Goal: Task Accomplishment & Management: Use online tool/utility

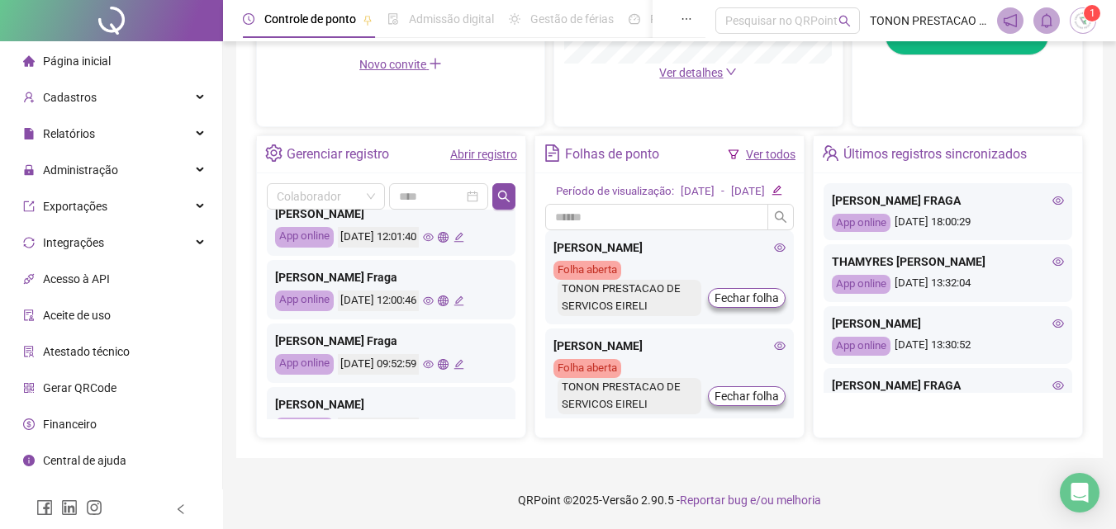
scroll to position [578, 0]
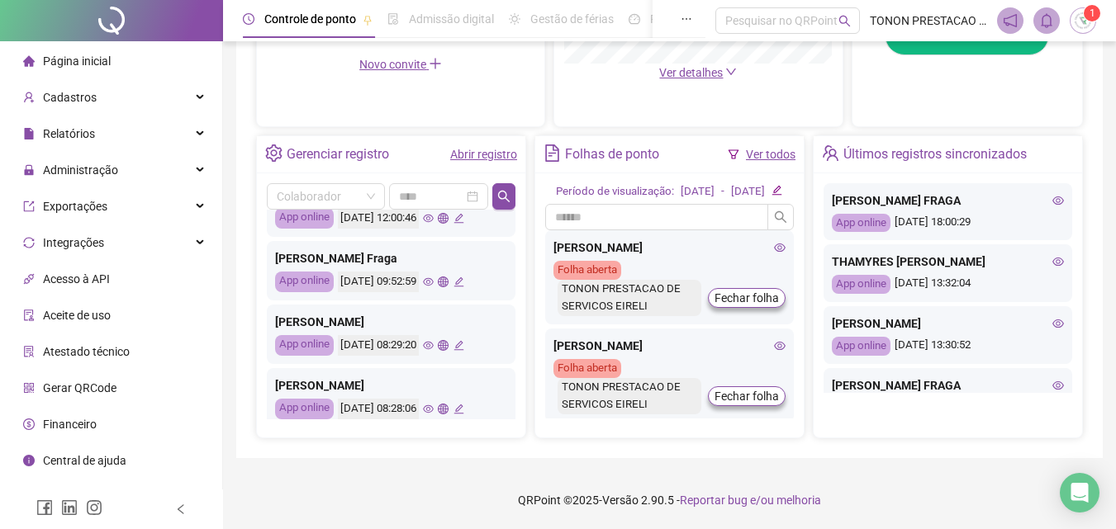
click at [464, 277] on icon "edit" at bounding box center [458, 282] width 11 height 11
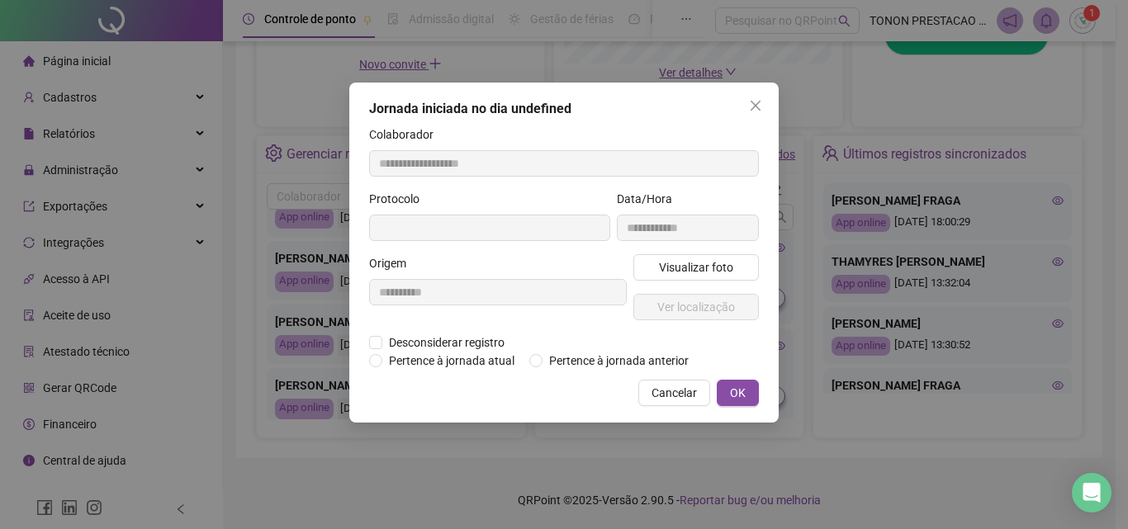
type input "**********"
click at [729, 400] on button "OK" at bounding box center [738, 393] width 42 height 26
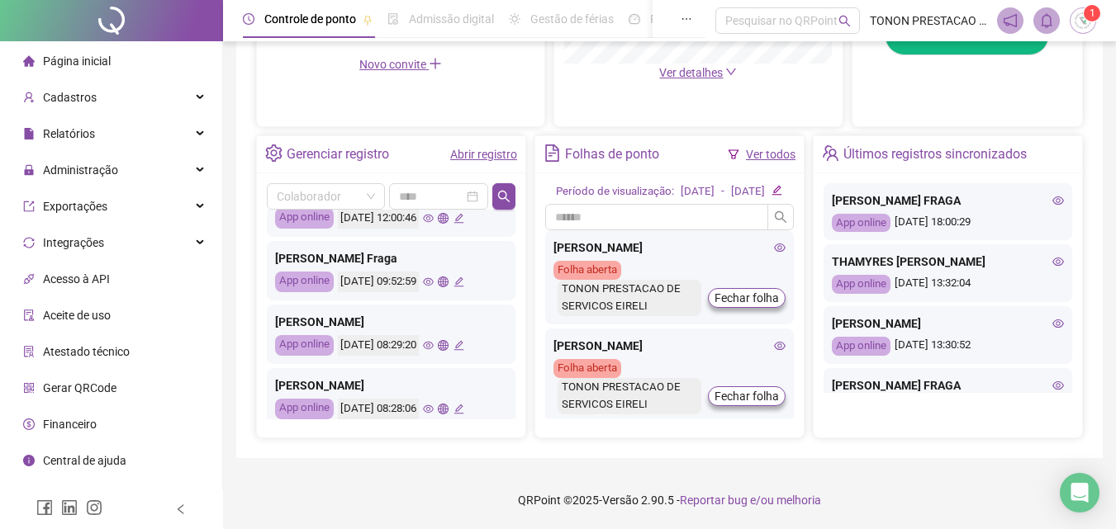
click at [457, 148] on link "Abrir registro" at bounding box center [483, 154] width 67 height 13
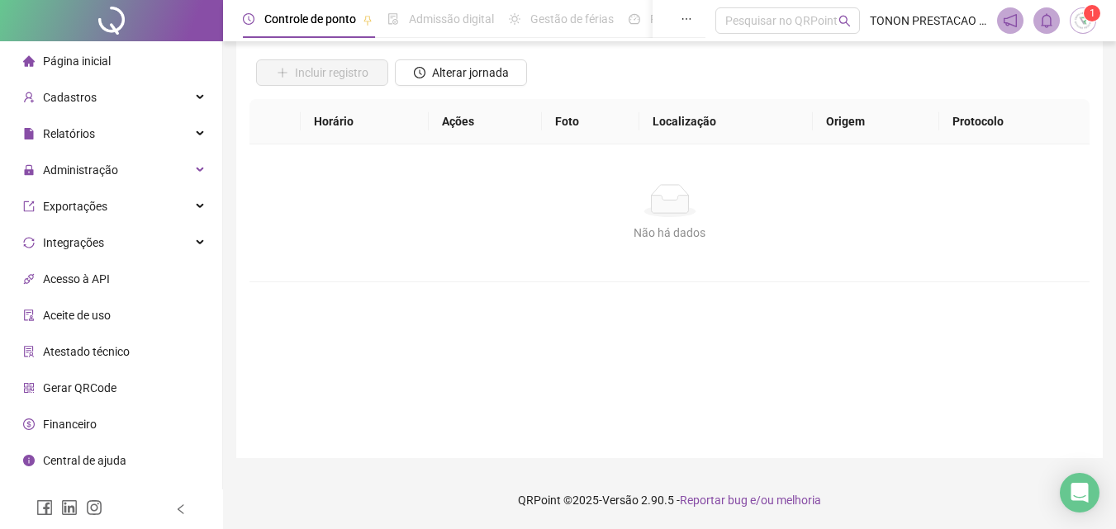
scroll to position [111, 0]
click at [71, 63] on span "Página inicial" at bounding box center [77, 61] width 68 height 13
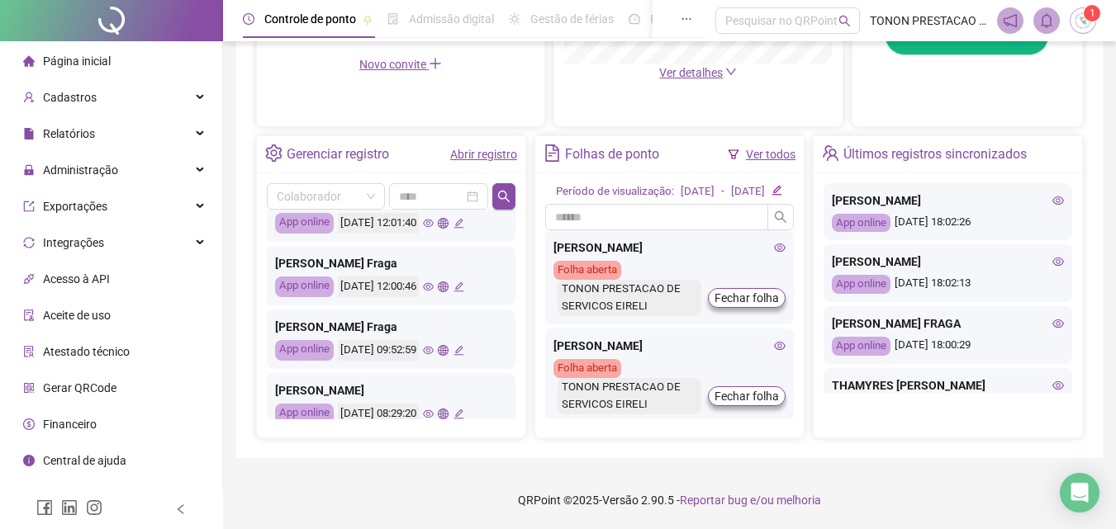
scroll to position [612, 0]
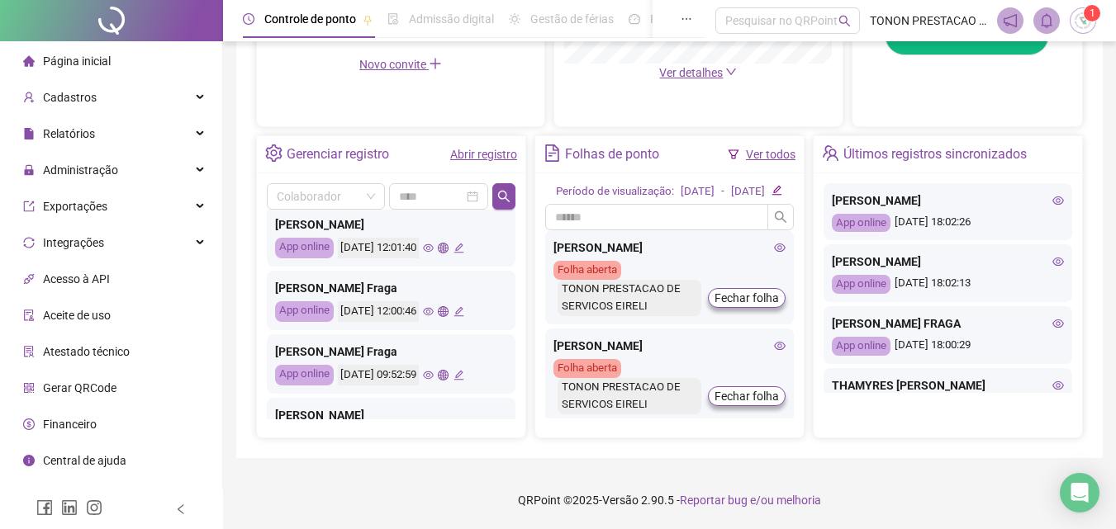
click at [434, 372] on icon "eye" at bounding box center [428, 376] width 11 height 8
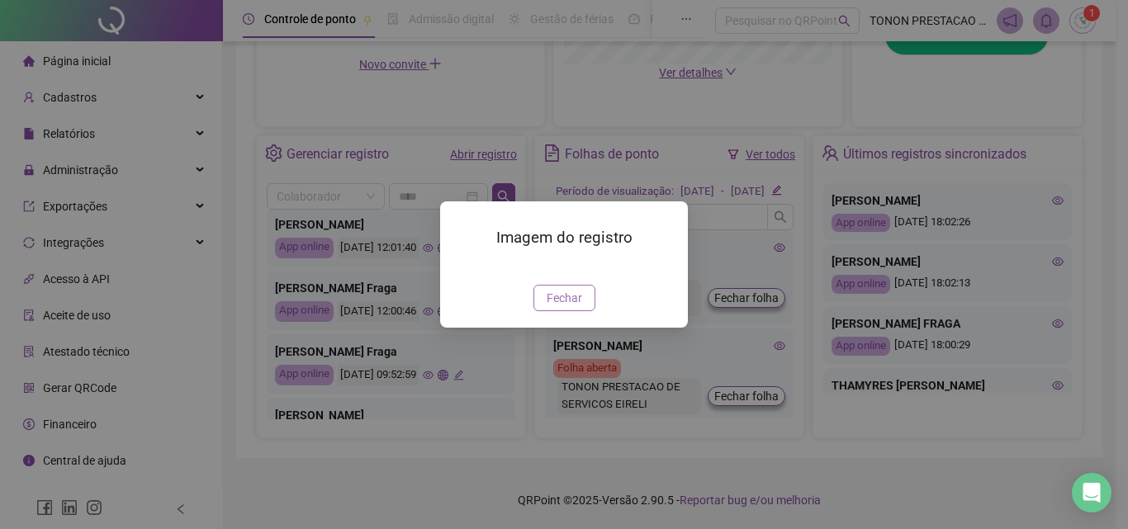
click at [568, 307] on span "Fechar" at bounding box center [565, 298] width 36 height 18
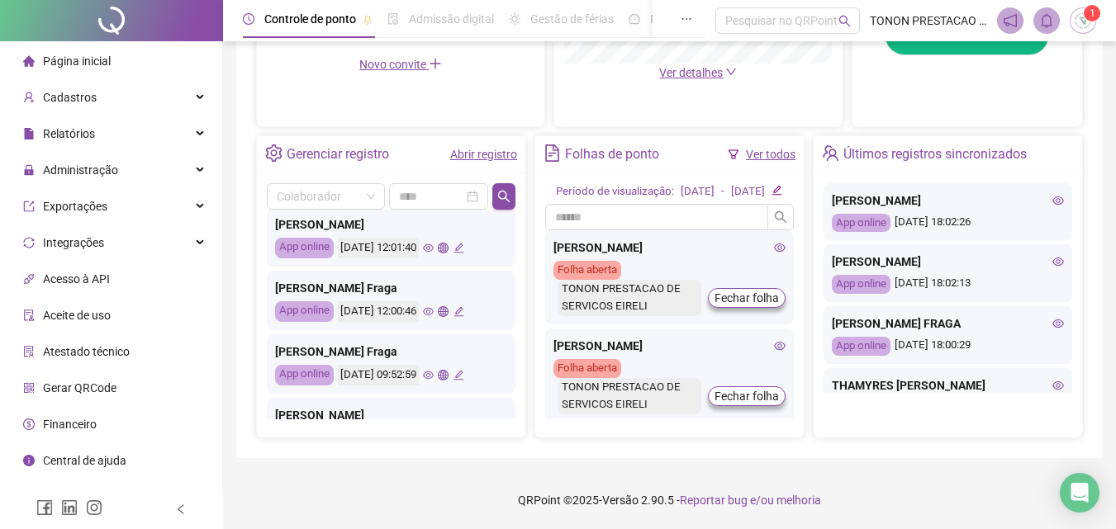
click at [463, 370] on icon "edit" at bounding box center [458, 375] width 10 height 10
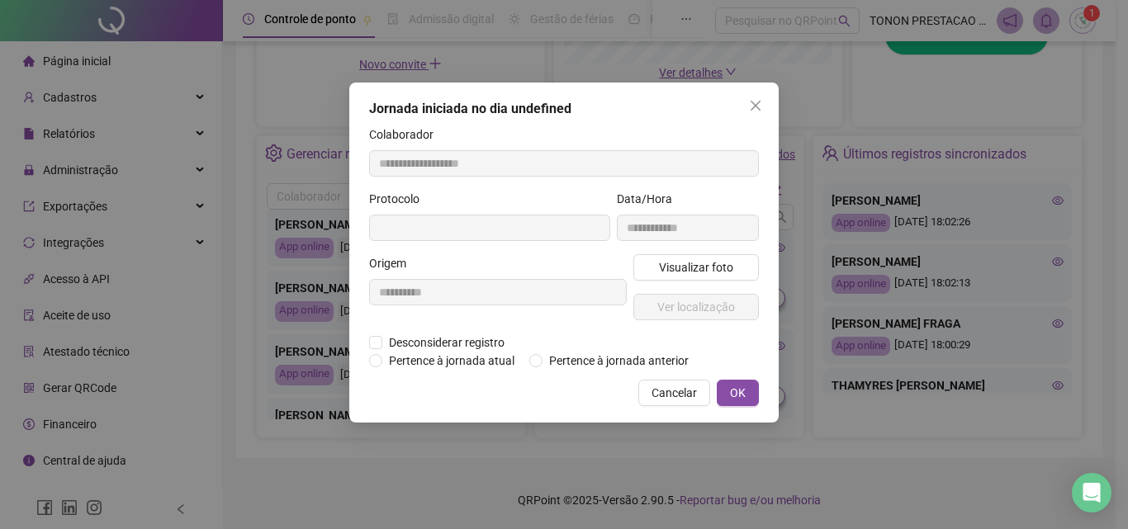
type input "**********"
click at [686, 393] on span "Cancelar" at bounding box center [674, 393] width 45 height 18
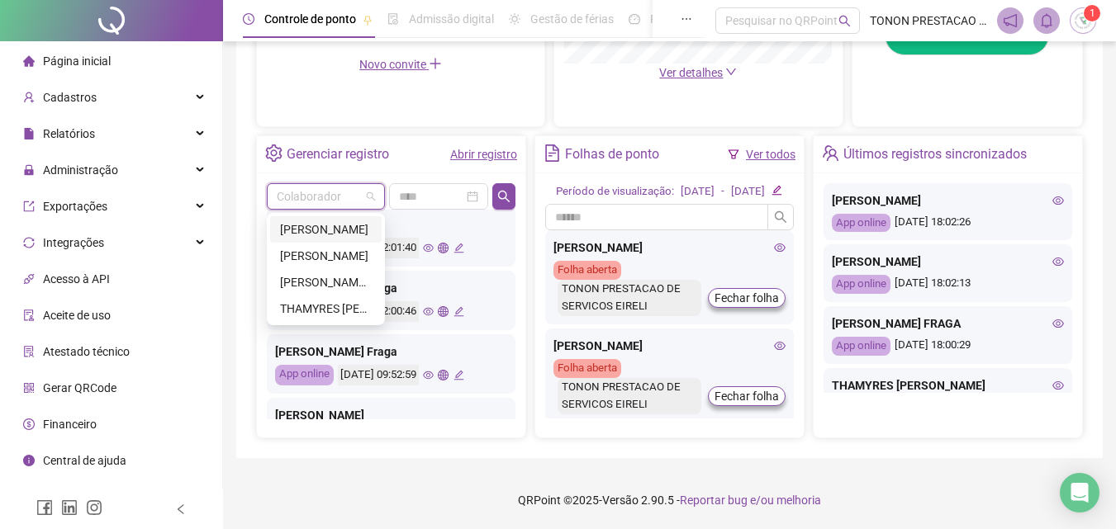
click at [359, 184] on input "search" at bounding box center [318, 196] width 83 height 25
click at [337, 273] on div "[PERSON_NAME] FRAGA" at bounding box center [326, 282] width 92 height 18
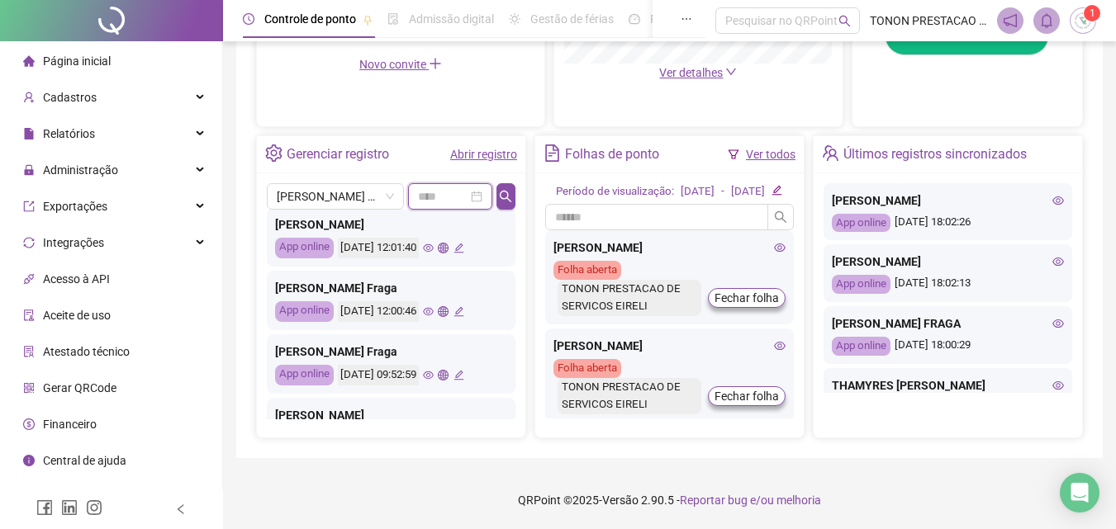
click at [460, 188] on input at bounding box center [443, 197] width 50 height 18
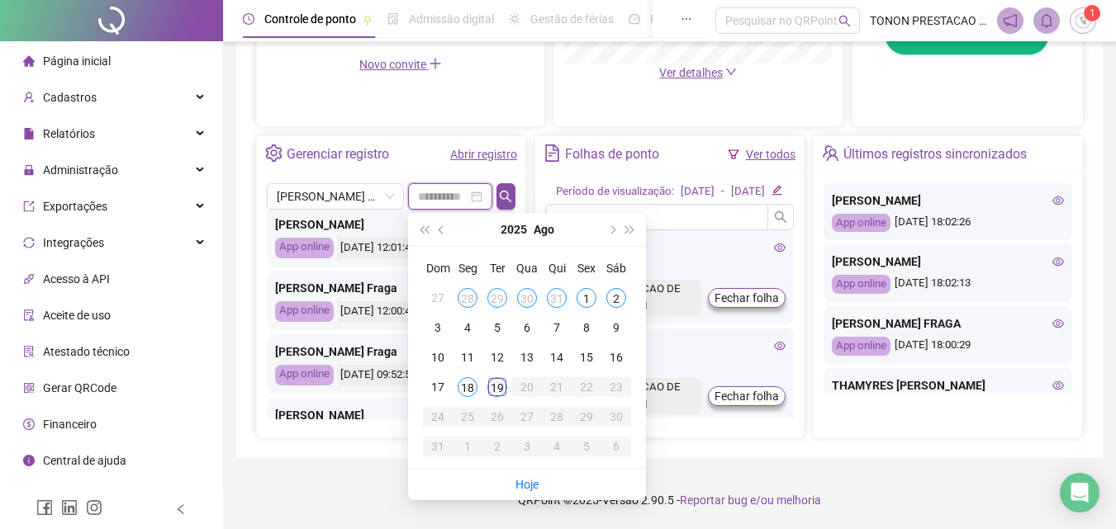
type input "**********"
click at [491, 377] on div "19" at bounding box center [497, 387] width 20 height 20
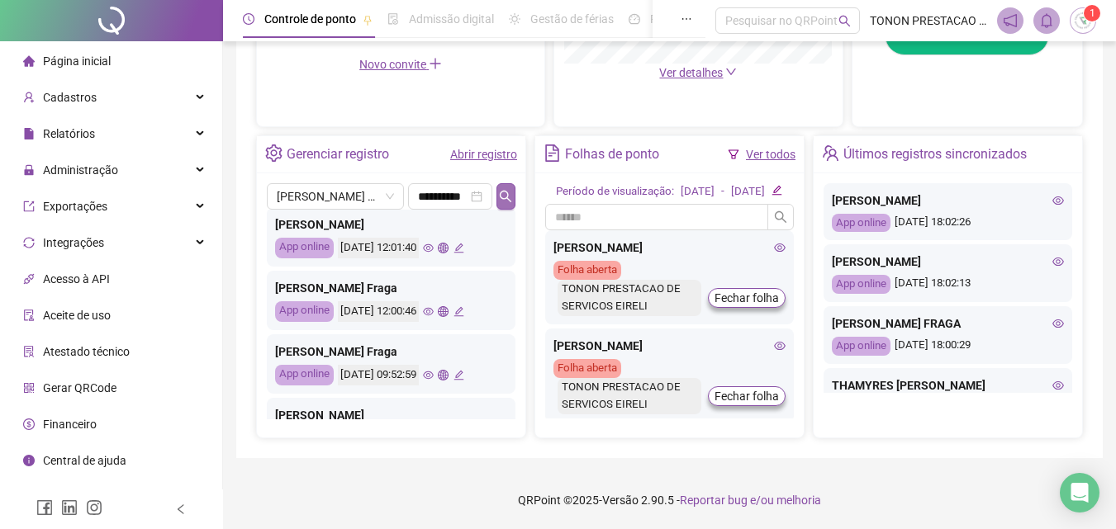
click at [505, 190] on icon "search" at bounding box center [505, 196] width 13 height 13
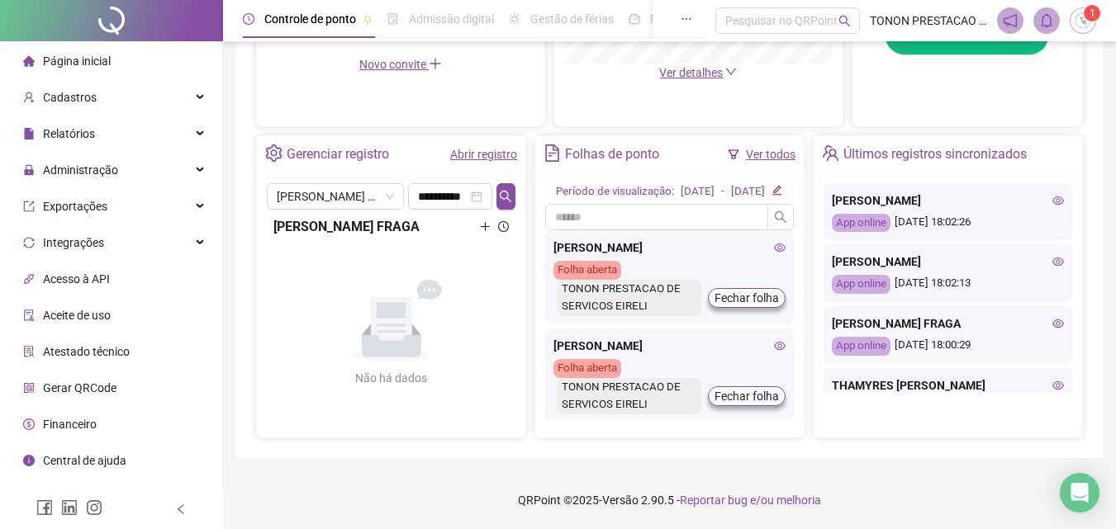
click at [487, 221] on icon "plus" at bounding box center [485, 226] width 11 height 11
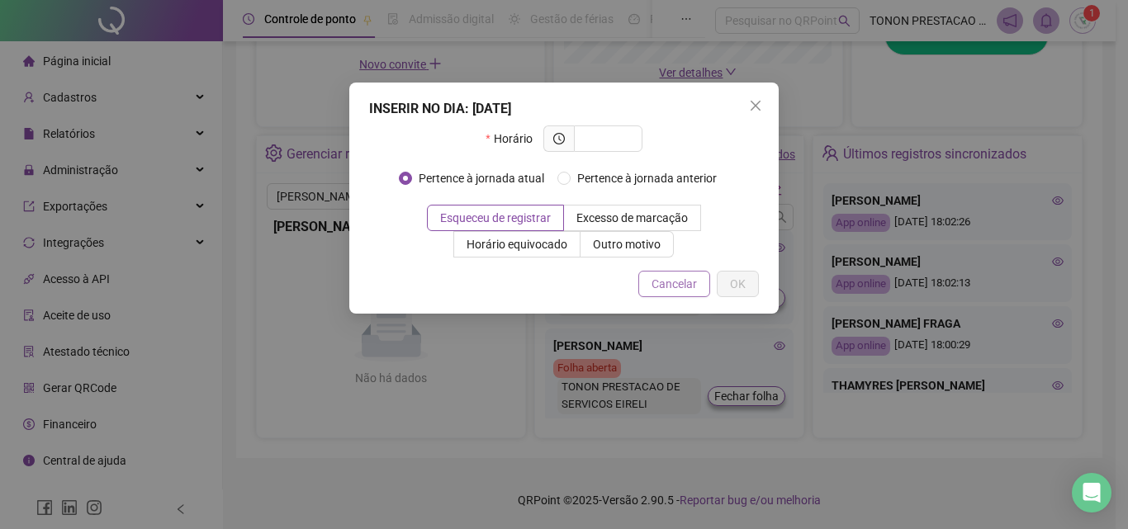
click at [698, 291] on button "Cancelar" at bounding box center [675, 284] width 72 height 26
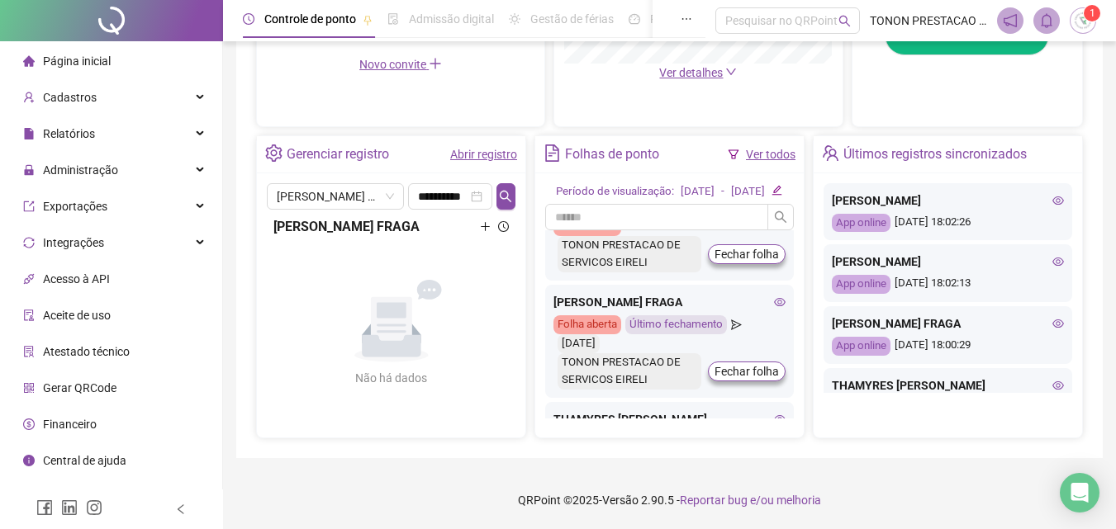
scroll to position [165, 0]
